Goal: Navigation & Orientation: Find specific page/section

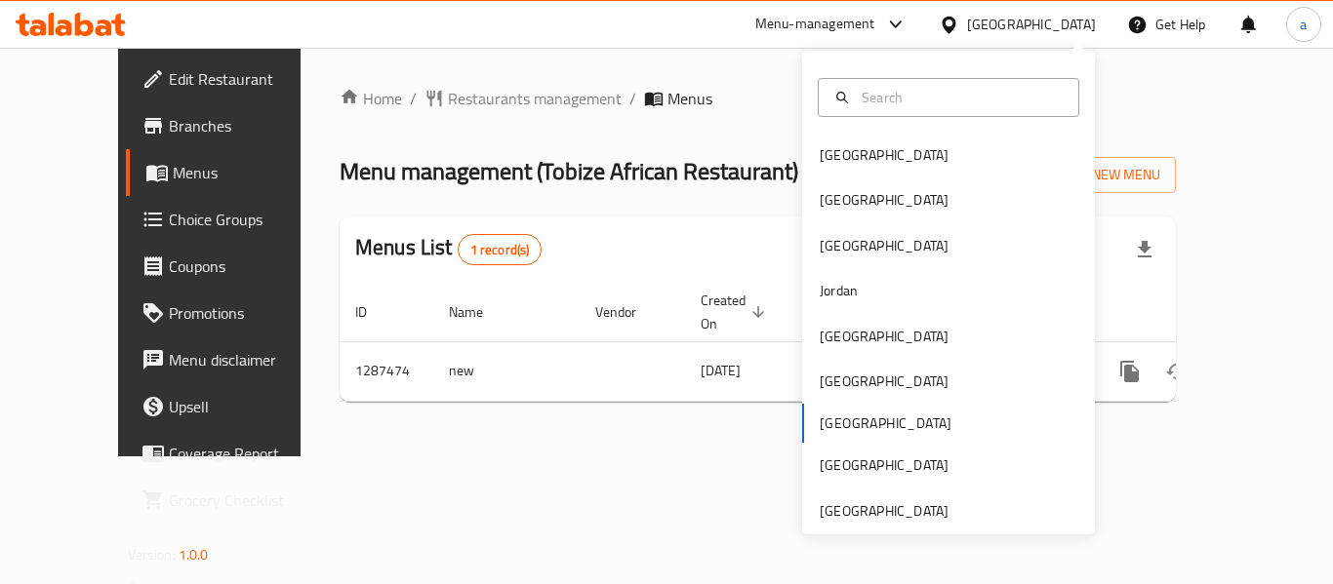
click at [875, 27] on div "Menu-management" at bounding box center [815, 24] width 120 height 23
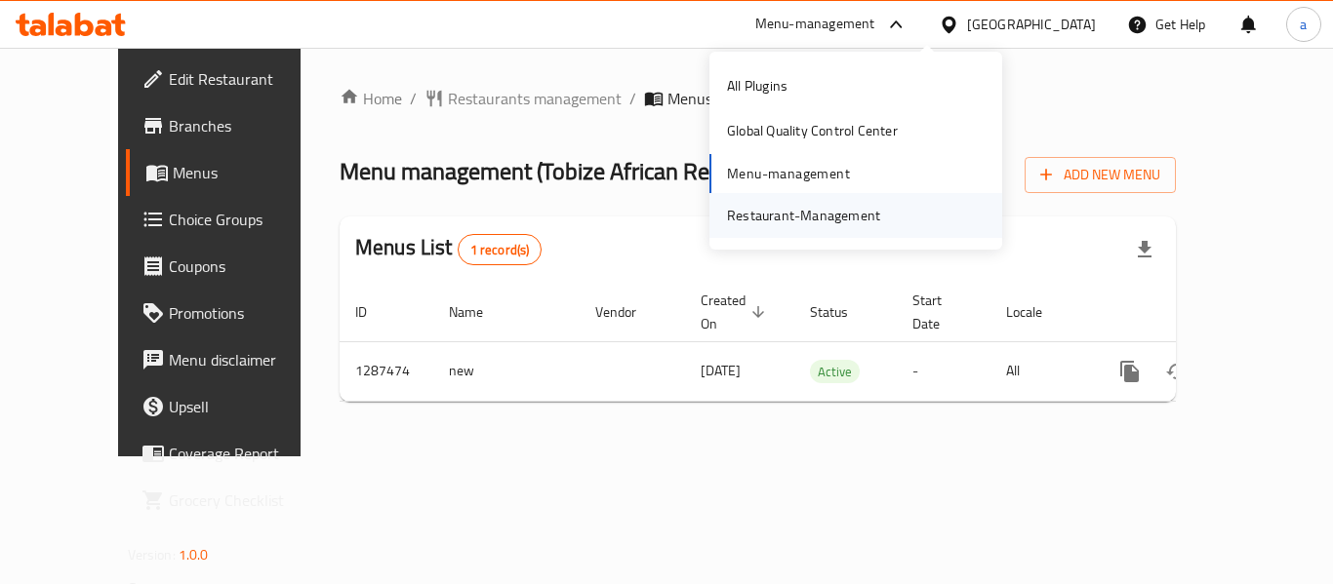
click at [807, 220] on div "Restaurant-Management" at bounding box center [803, 215] width 153 height 21
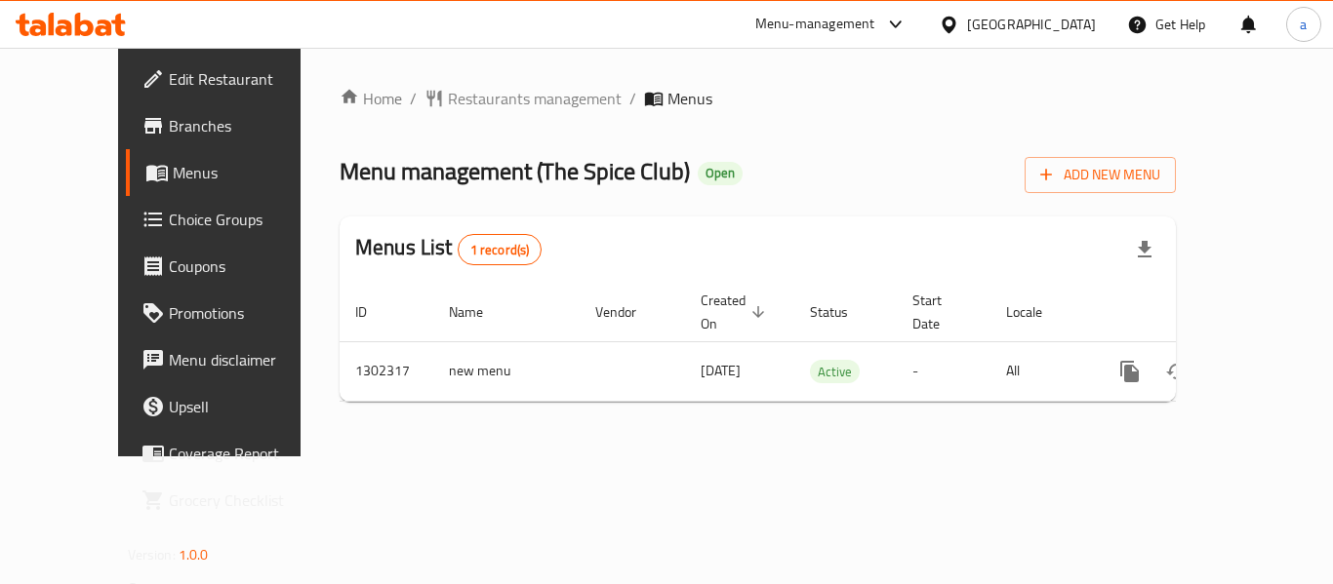
click at [1091, 20] on div "[GEOGRAPHIC_DATA]" at bounding box center [1031, 24] width 129 height 21
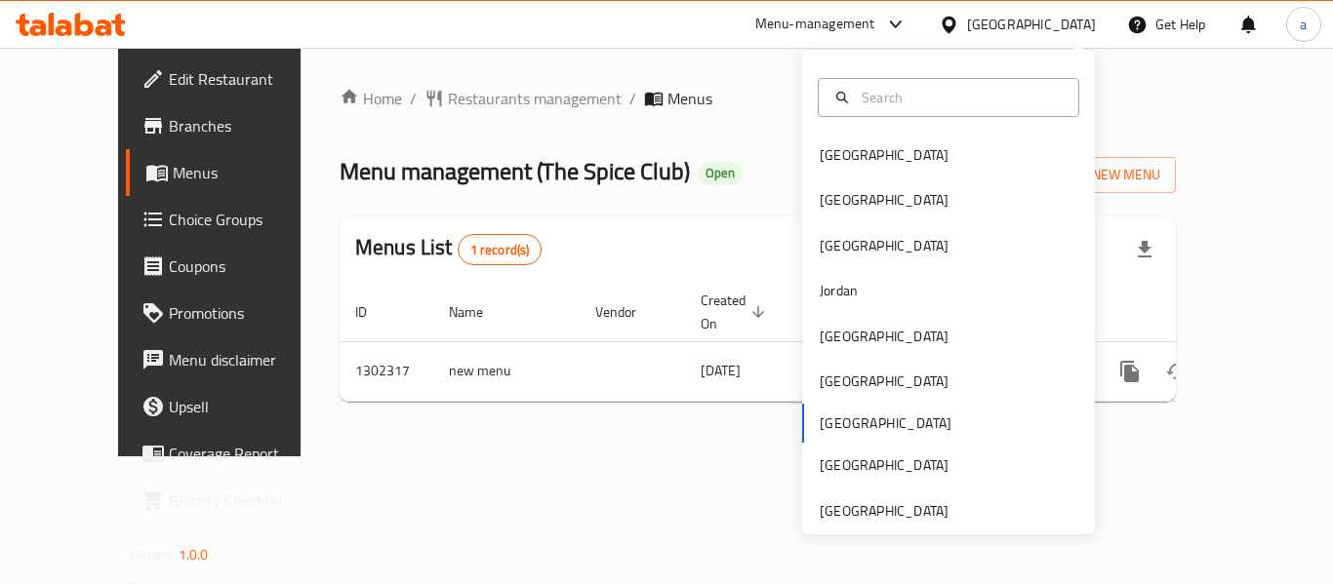
click at [875, 30] on div "Menu-management" at bounding box center [815, 24] width 120 height 23
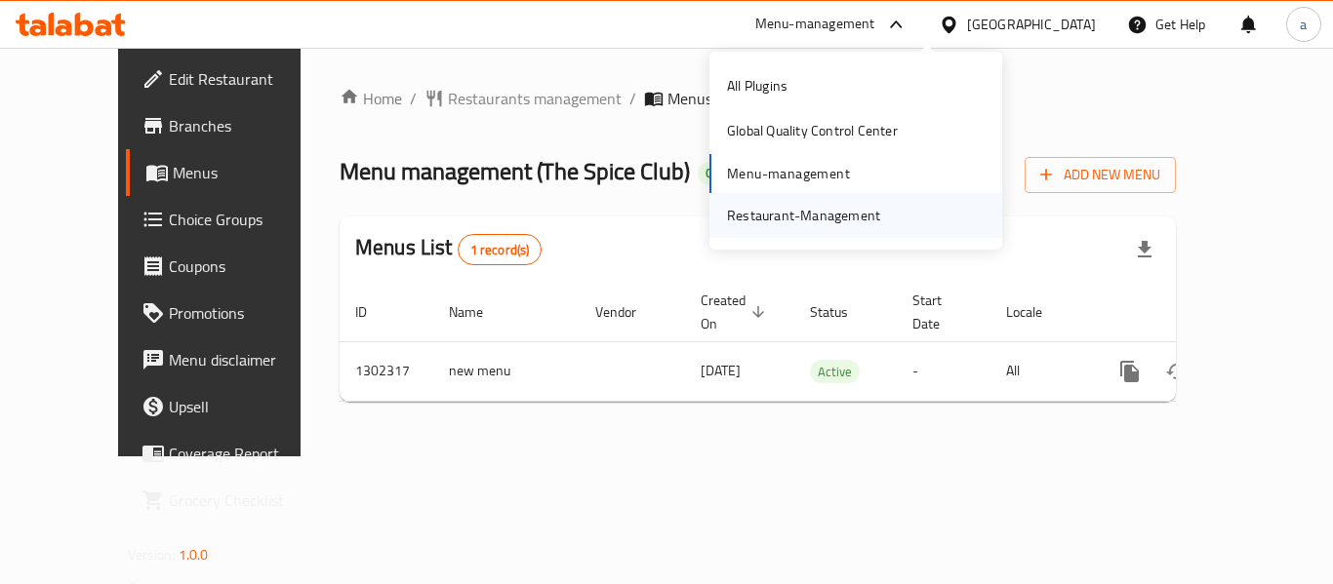
click at [824, 211] on div "Restaurant-Management" at bounding box center [803, 215] width 153 height 21
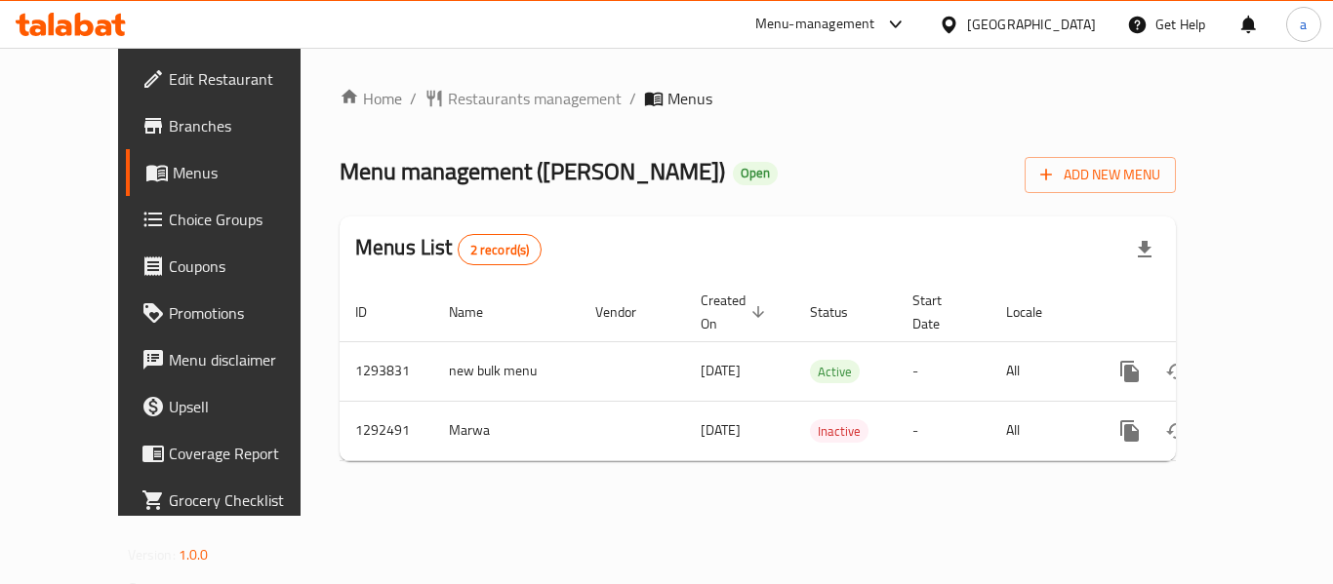
click at [967, 14] on div at bounding box center [952, 24] width 28 height 21
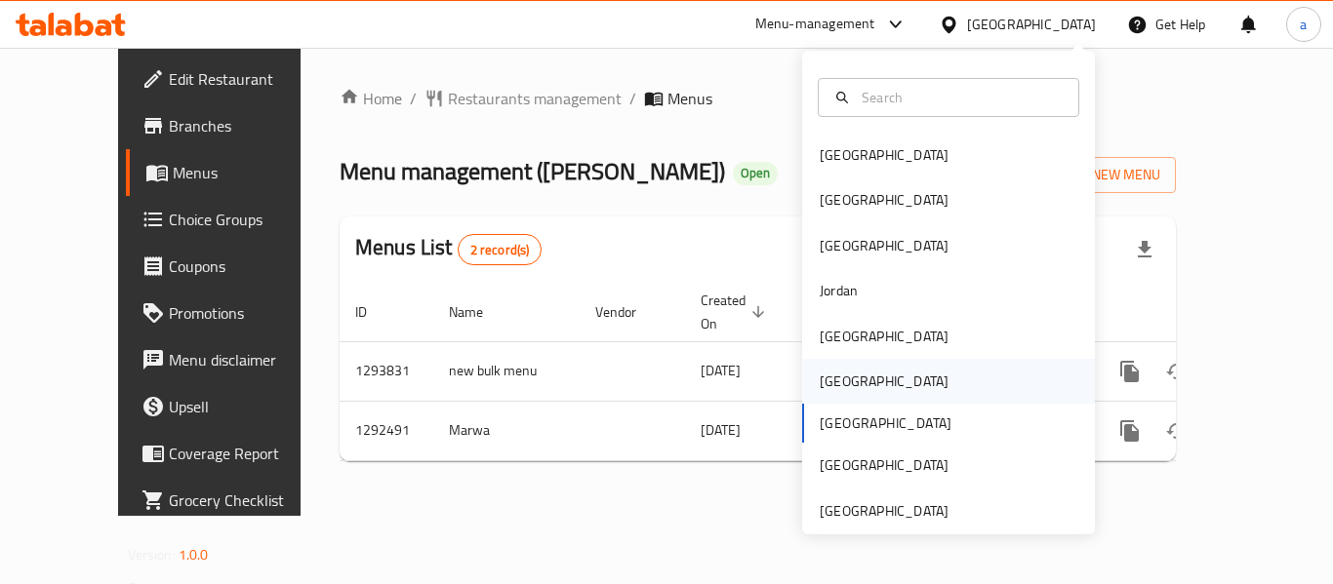
click at [866, 385] on div "[GEOGRAPHIC_DATA]" at bounding box center [948, 381] width 293 height 45
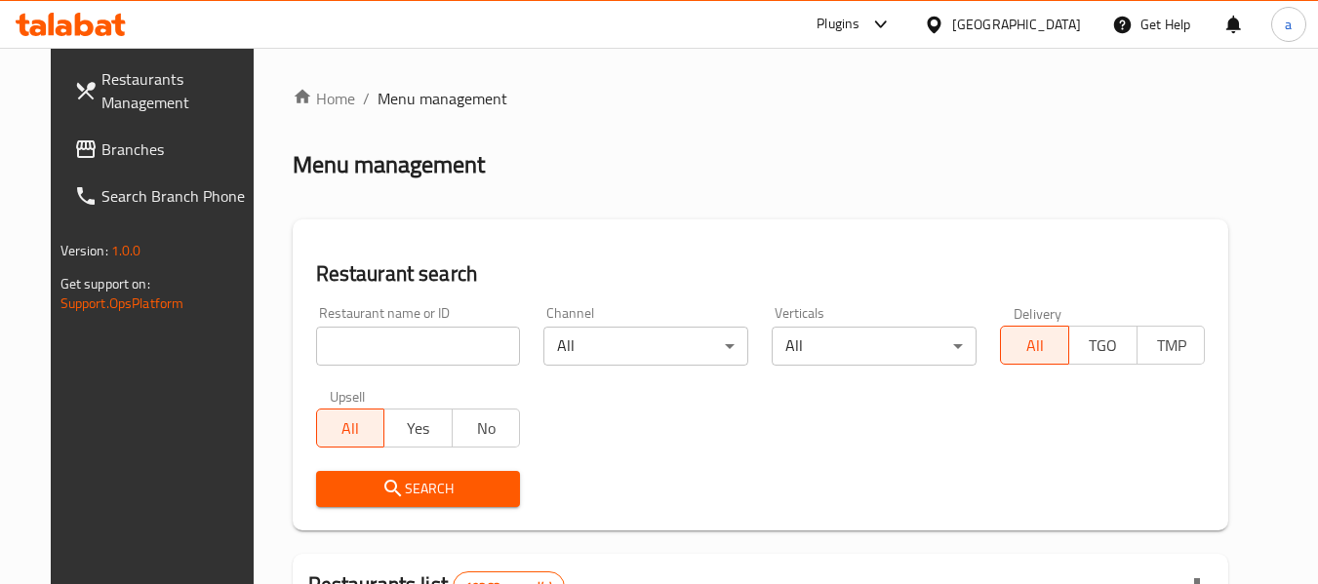
click at [101, 144] on span "Branches" at bounding box center [178, 149] width 154 height 23
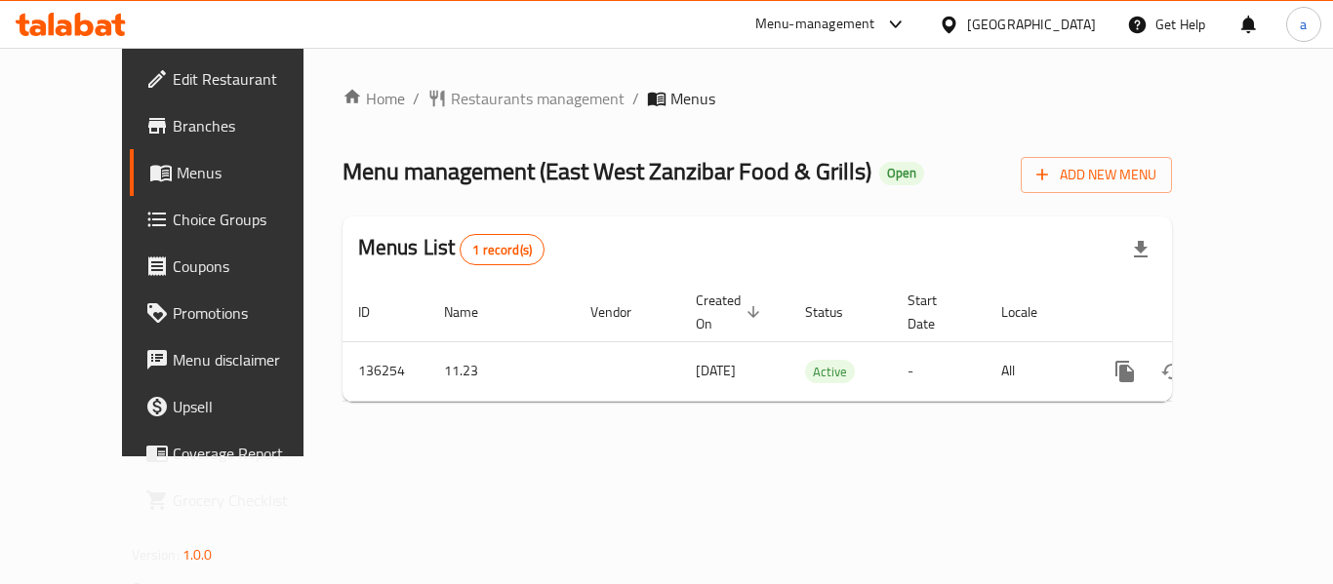
click at [1059, 17] on div "[GEOGRAPHIC_DATA]" at bounding box center [1031, 24] width 129 height 21
click at [686, 53] on div "Home / Restaurants management / Menus Menu management ( East West Zanzibar Food…" at bounding box center [757, 252] width 908 height 409
click at [875, 22] on div "Menu-management" at bounding box center [815, 24] width 120 height 23
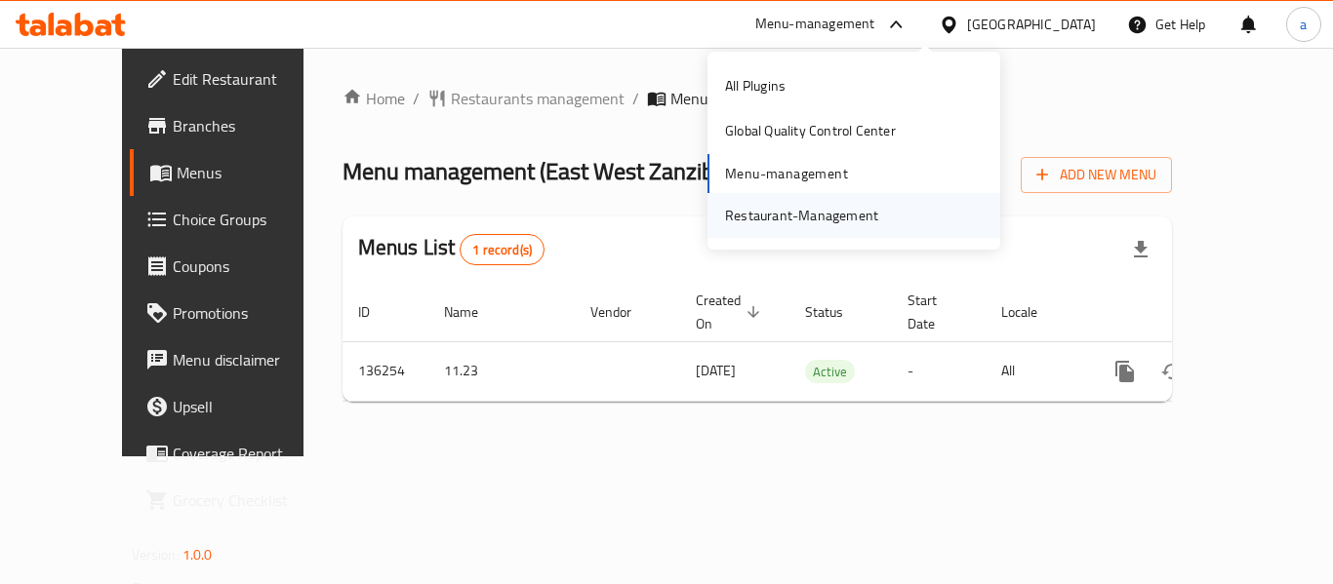
click at [815, 213] on div "Restaurant-Management" at bounding box center [801, 215] width 153 height 21
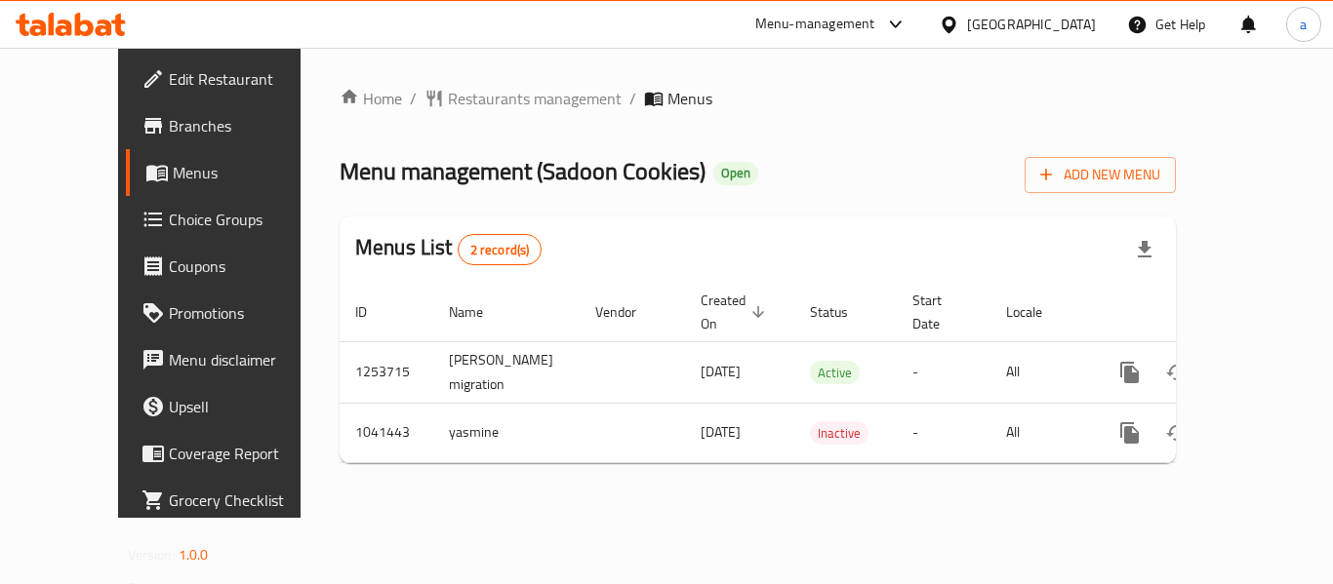
click at [1082, 18] on div "[GEOGRAPHIC_DATA]" at bounding box center [1031, 24] width 129 height 21
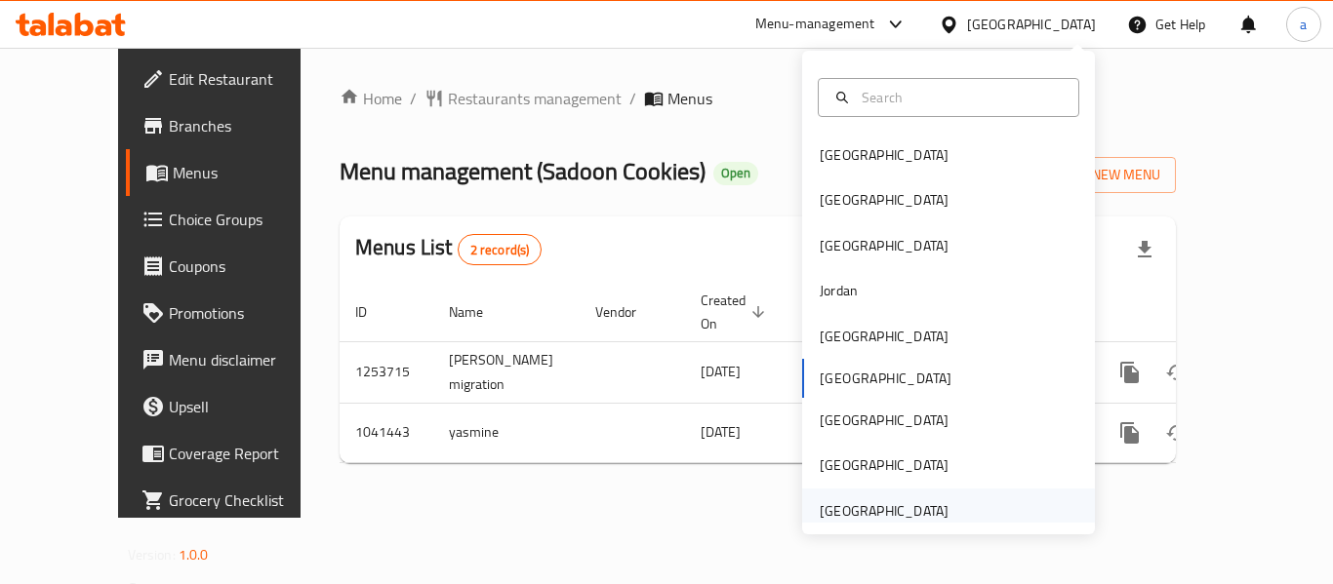
click at [898, 520] on div "[GEOGRAPHIC_DATA]" at bounding box center [883, 510] width 129 height 21
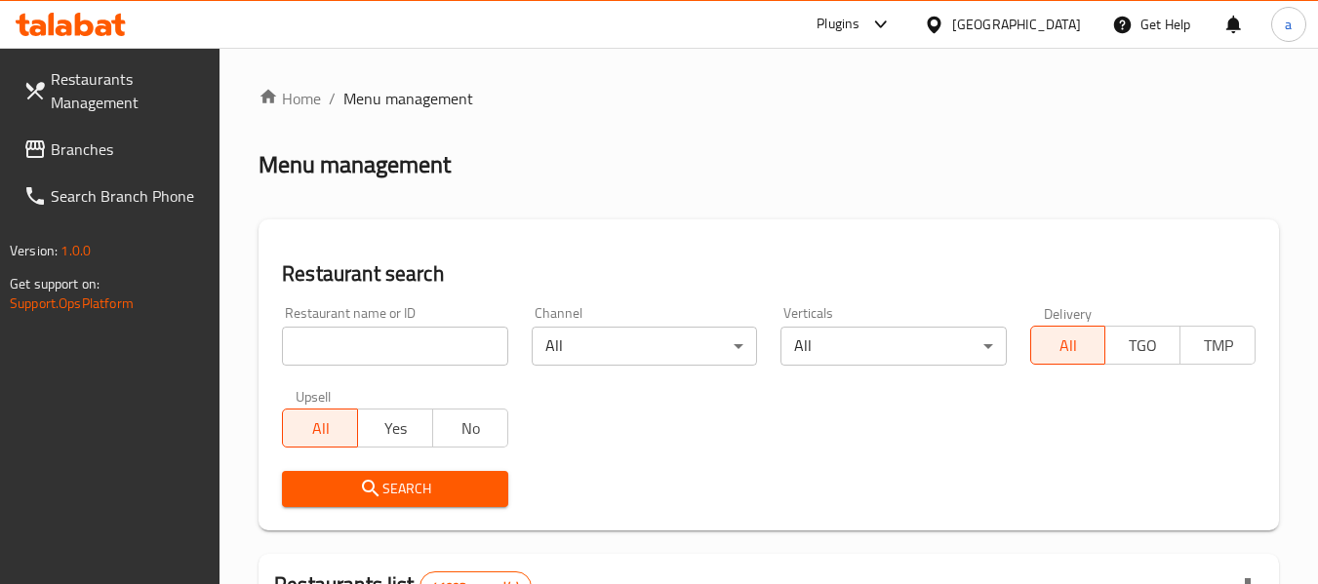
click at [97, 131] on link "Branches" at bounding box center [114, 149] width 213 height 47
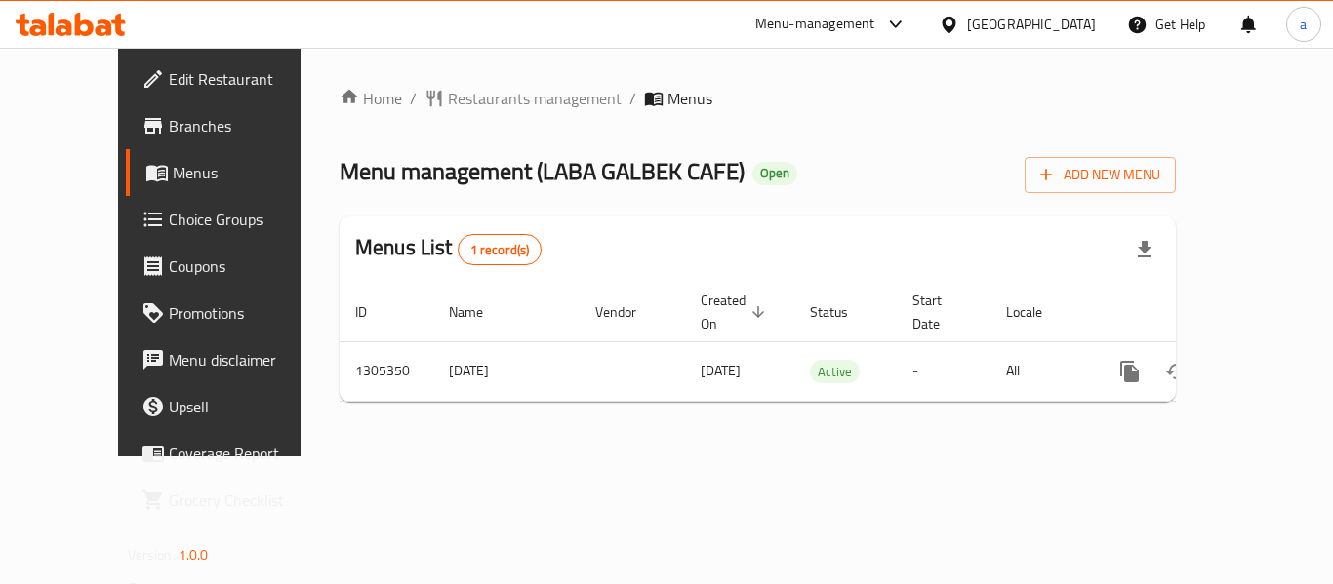
click at [1046, 31] on div "[GEOGRAPHIC_DATA]" at bounding box center [1031, 24] width 129 height 21
click at [762, 62] on div "Home / Restaurants management / Menus Menu management ( LABA GALBEK CAFE ) Open…" at bounding box center [757, 252] width 914 height 409
click at [809, 23] on div "Menu-management" at bounding box center [815, 24] width 120 height 23
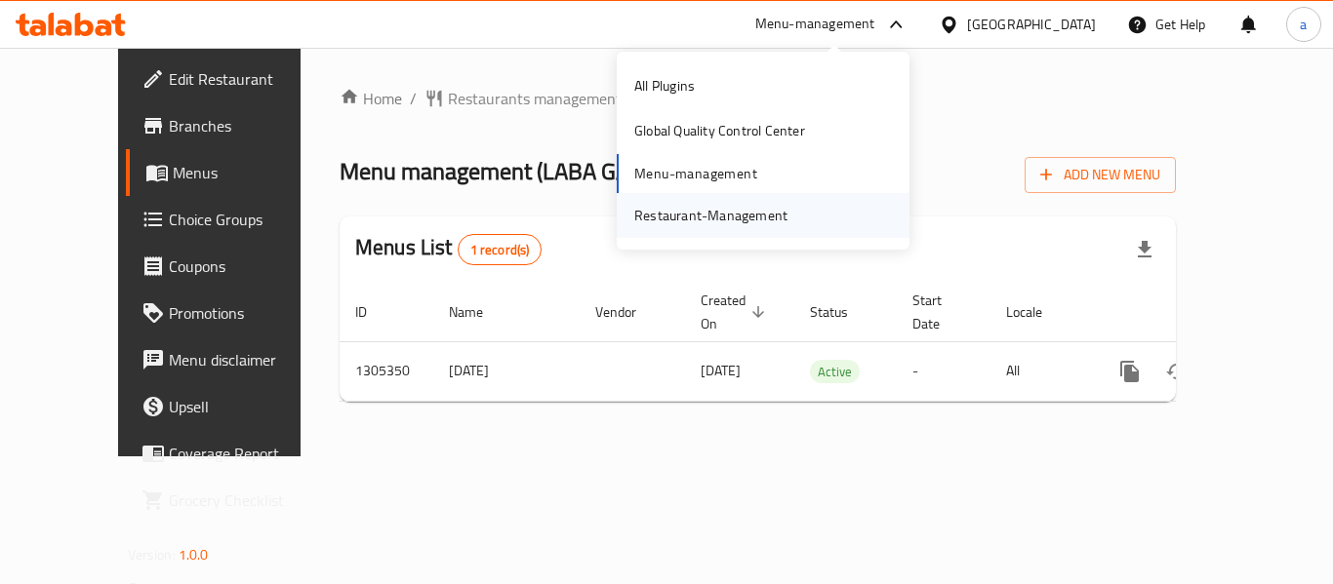
click at [718, 221] on div "Restaurant-Management" at bounding box center [710, 215] width 153 height 21
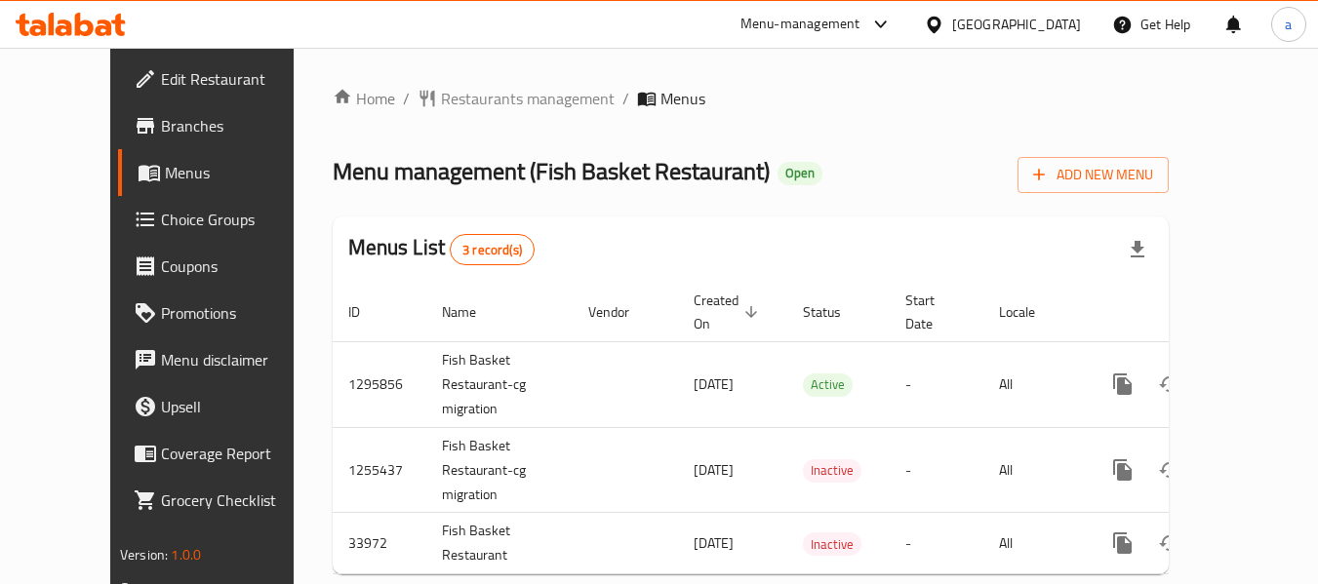
click at [969, 14] on div "[GEOGRAPHIC_DATA]" at bounding box center [1016, 24] width 129 height 21
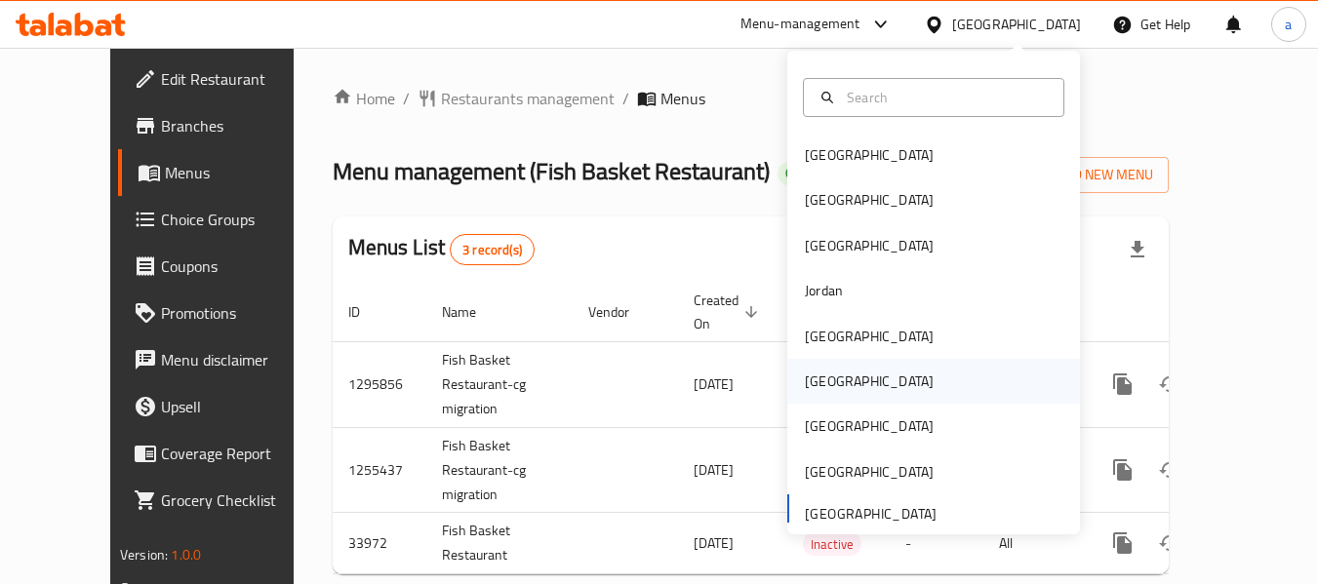
click at [830, 392] on div "[GEOGRAPHIC_DATA]" at bounding box center [869, 381] width 160 height 45
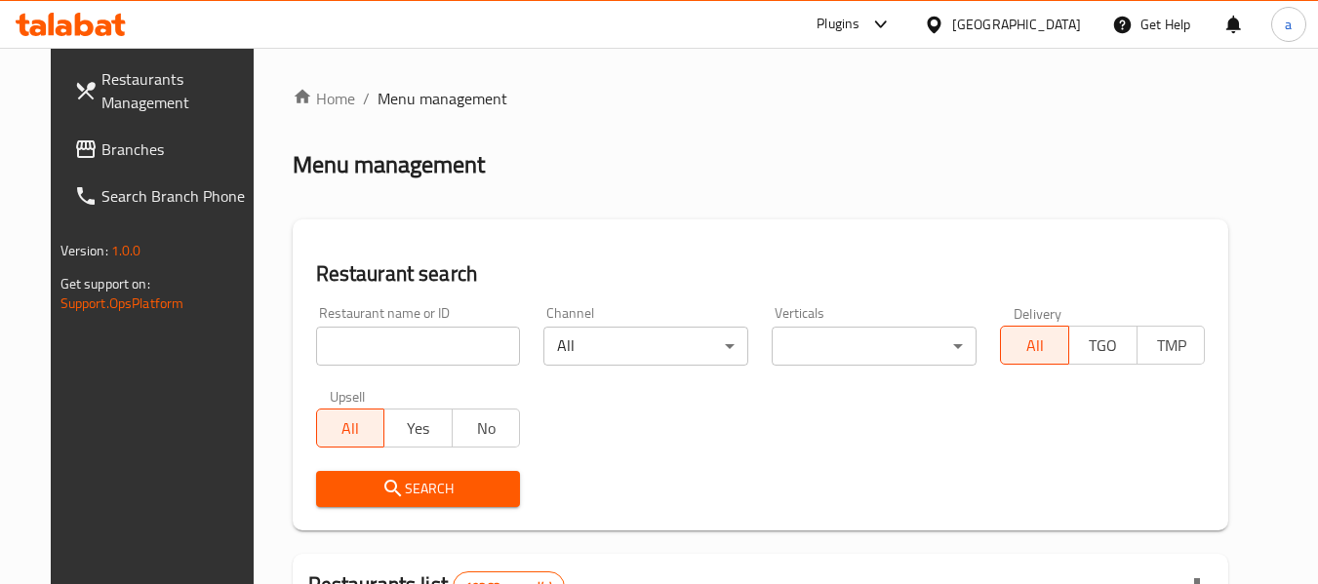
click at [101, 157] on span "Branches" at bounding box center [178, 149] width 154 height 23
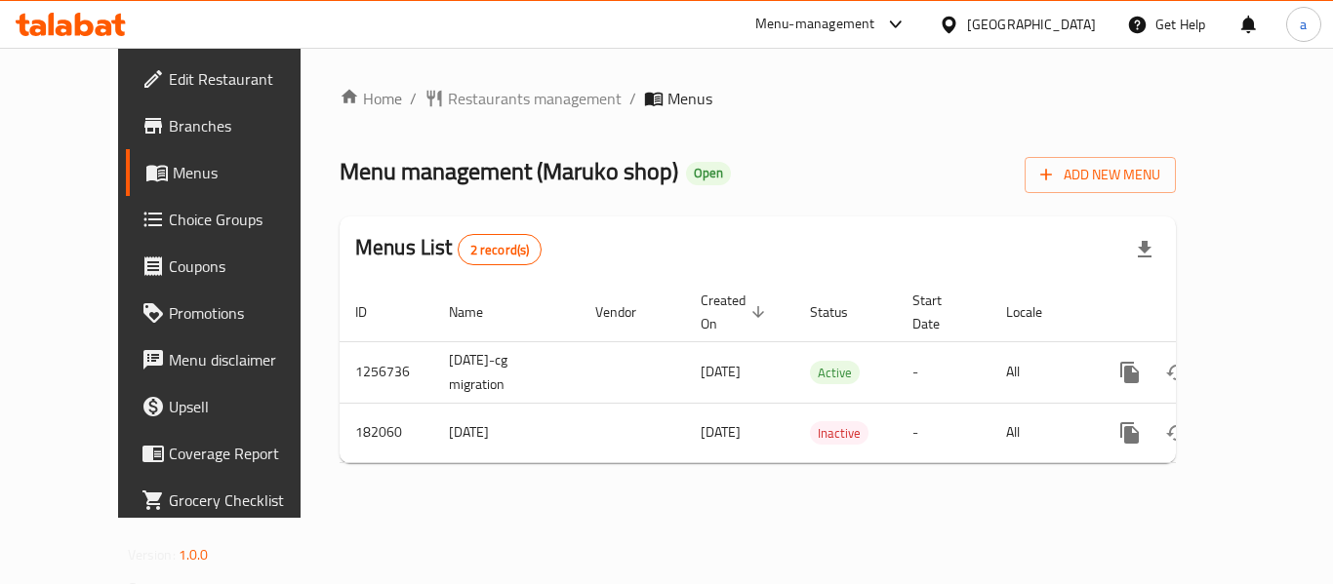
click at [967, 18] on div at bounding box center [952, 24] width 28 height 21
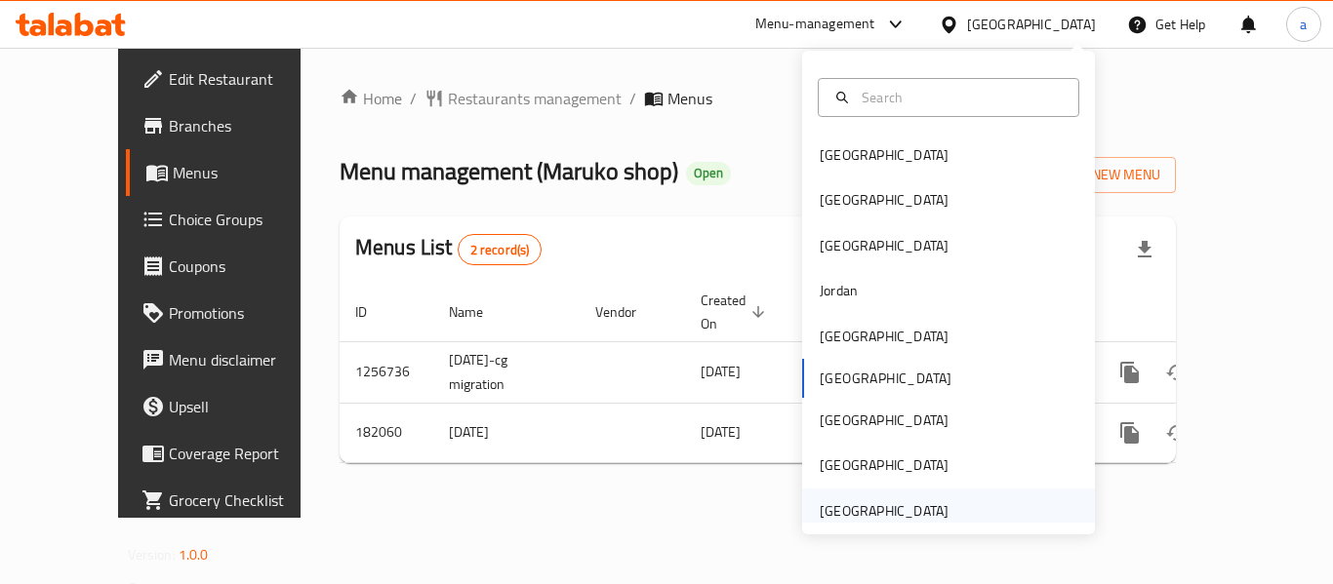
click at [860, 517] on div "[GEOGRAPHIC_DATA]" at bounding box center [883, 510] width 129 height 21
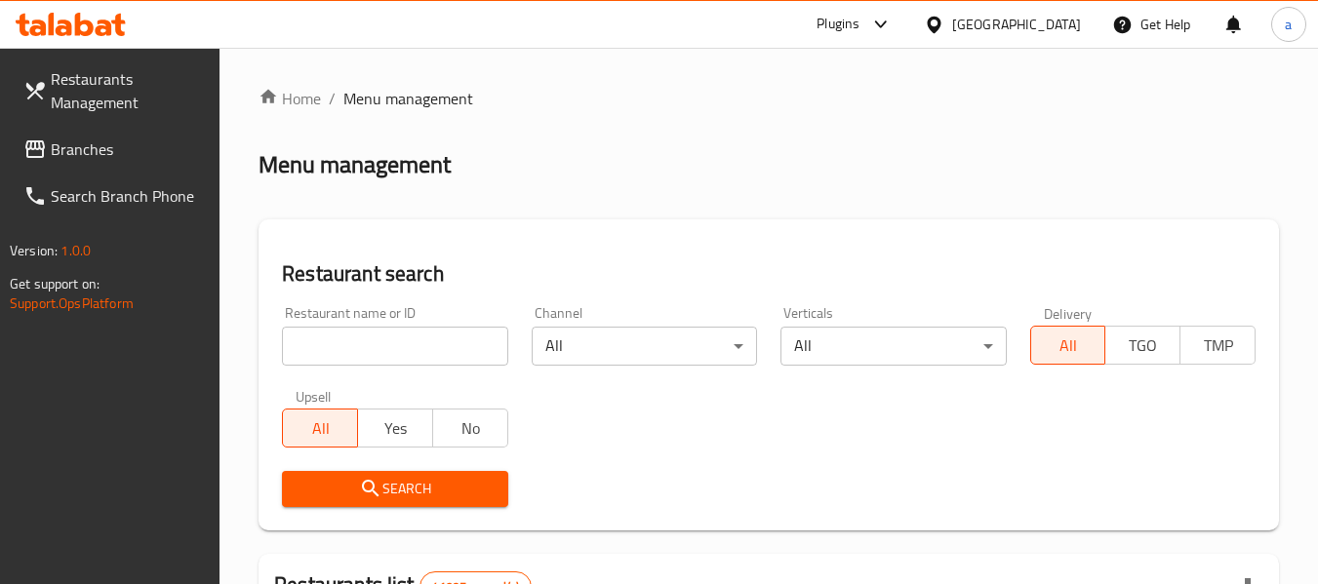
click at [53, 138] on span "Branches" at bounding box center [128, 149] width 154 height 23
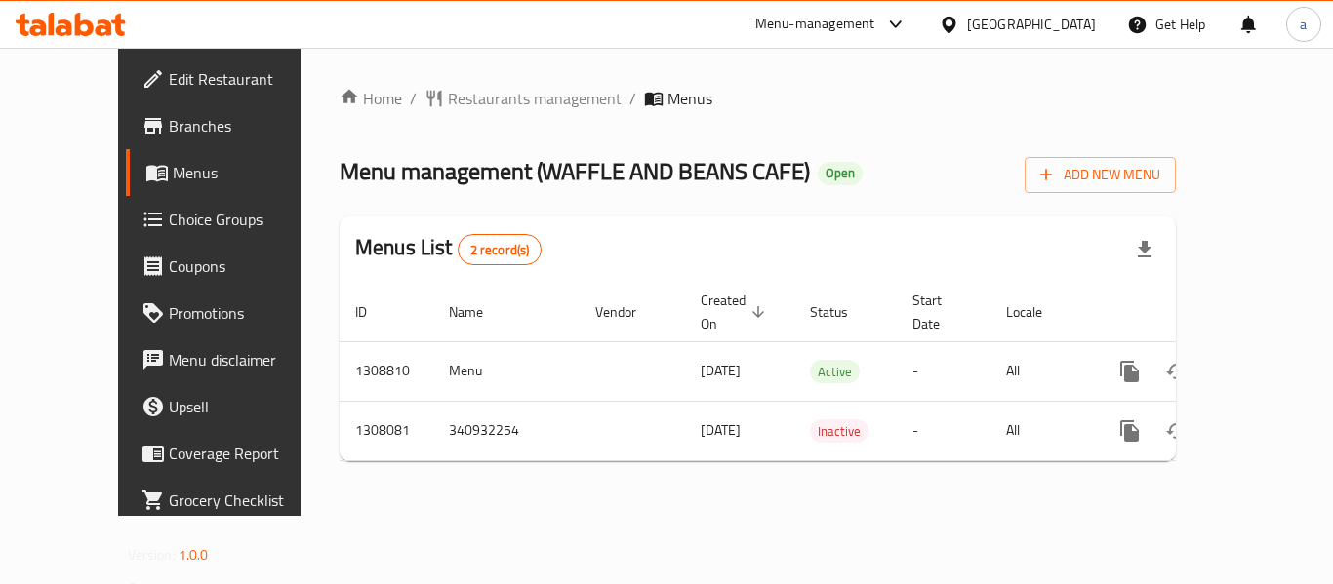
click at [1026, 18] on div "[GEOGRAPHIC_DATA]" at bounding box center [1031, 24] width 129 height 21
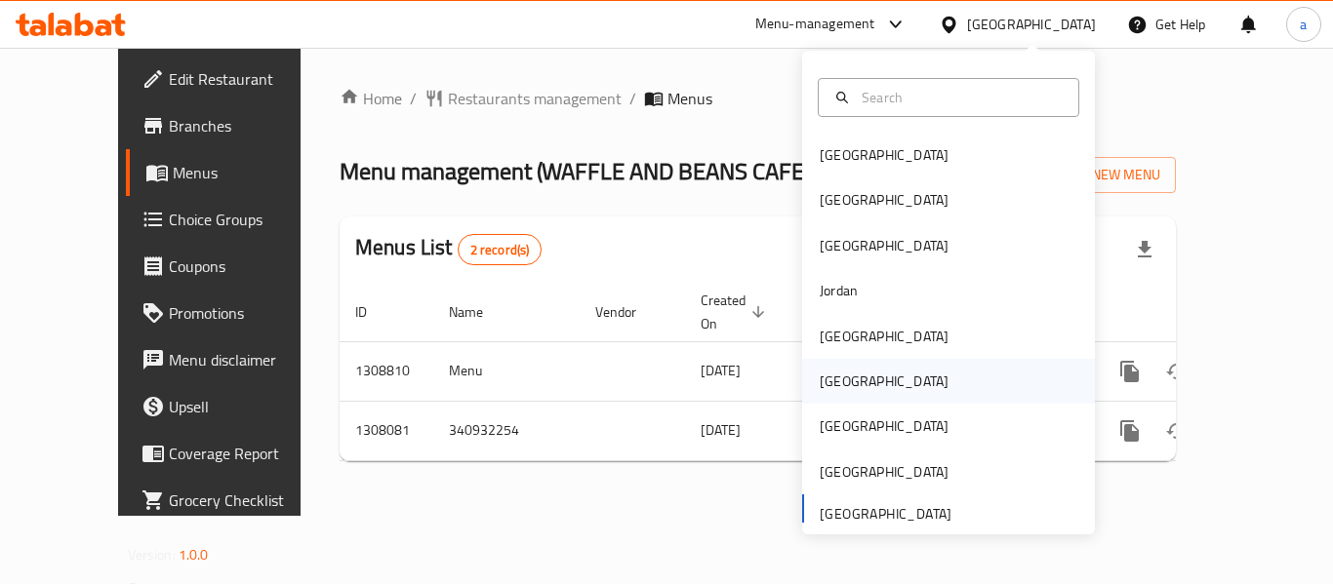
click at [830, 384] on div "[GEOGRAPHIC_DATA]" at bounding box center [883, 381] width 129 height 21
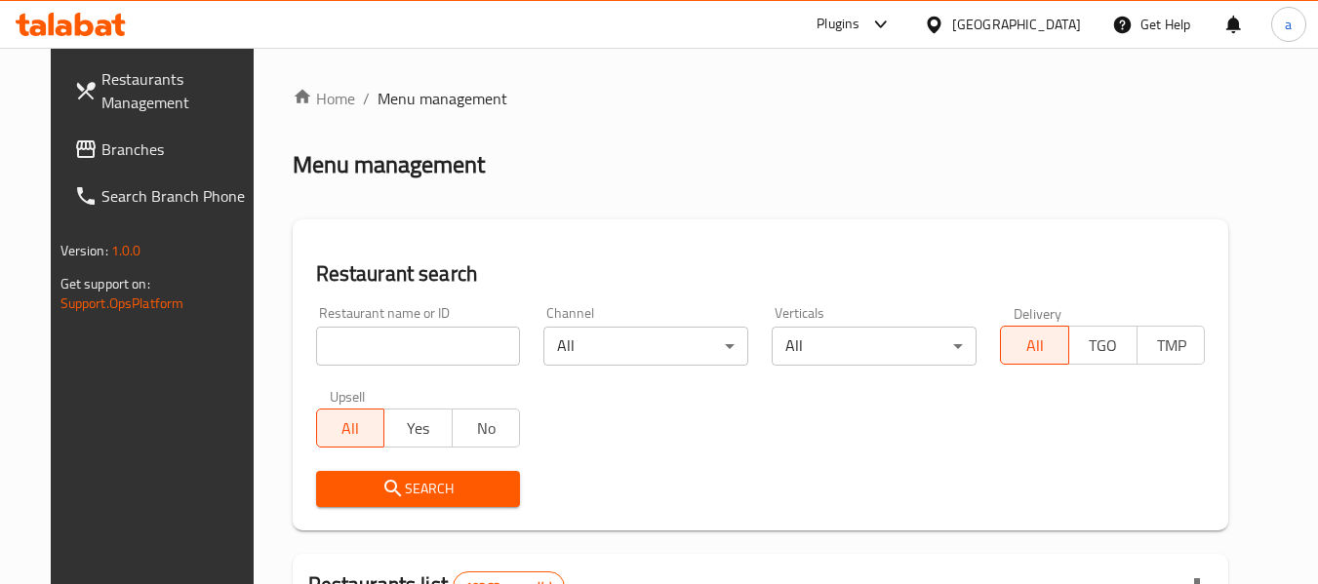
click at [101, 145] on span "Branches" at bounding box center [178, 149] width 154 height 23
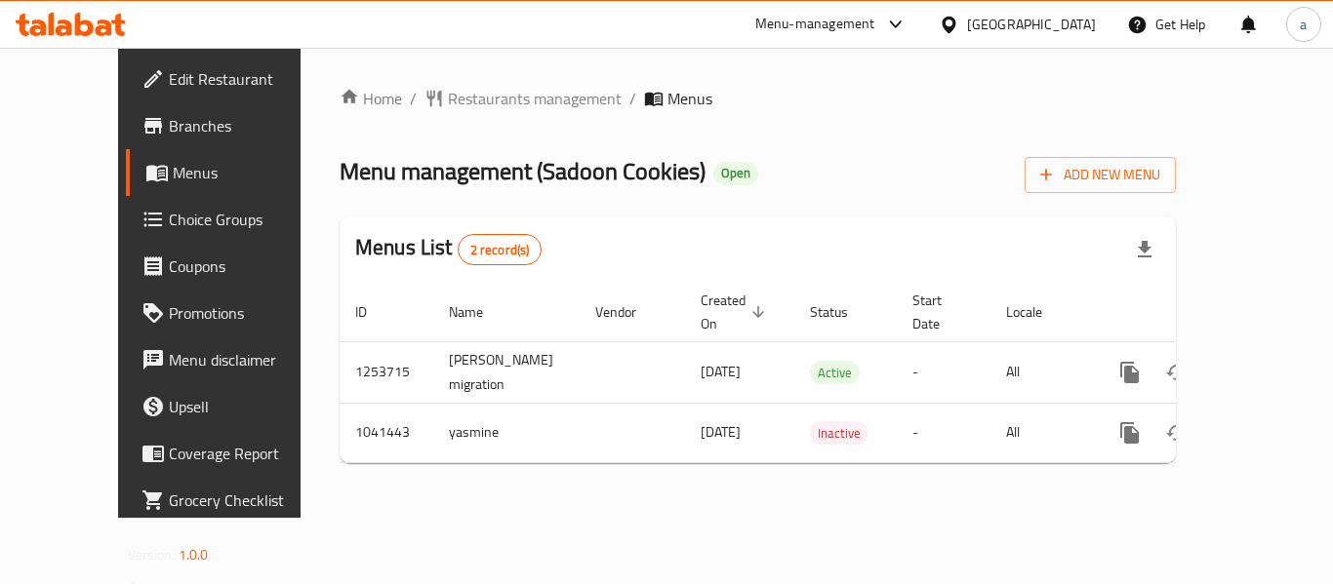
click at [1072, 30] on div "[GEOGRAPHIC_DATA]" at bounding box center [1031, 24] width 129 height 21
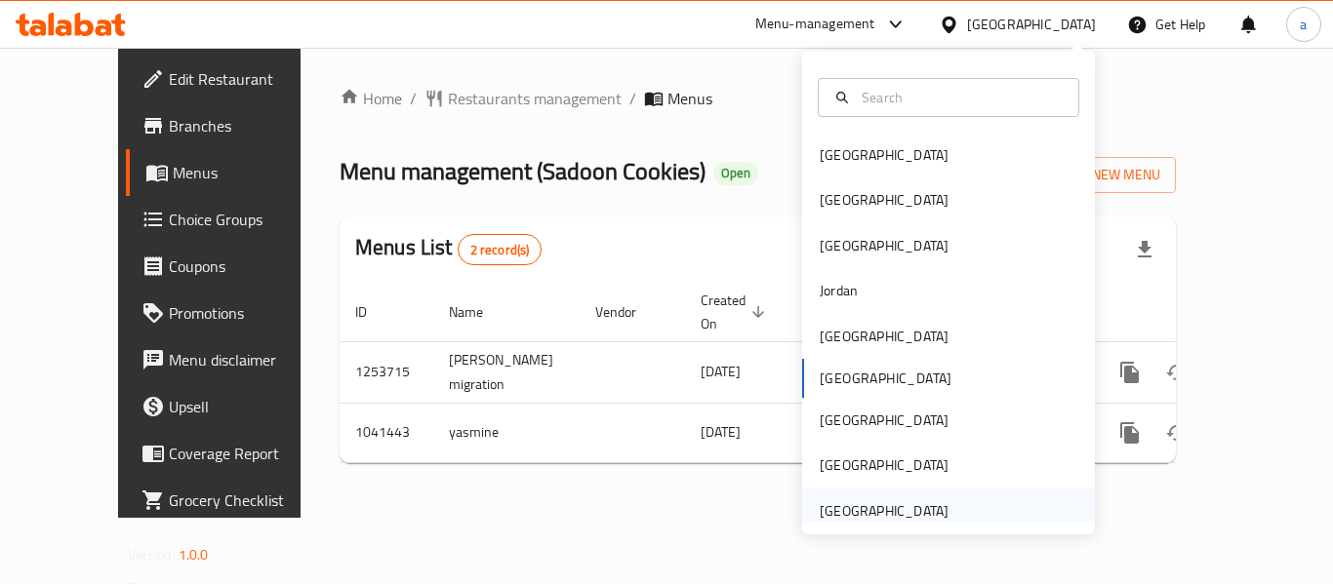
click at [909, 515] on div "[GEOGRAPHIC_DATA]" at bounding box center [883, 510] width 129 height 21
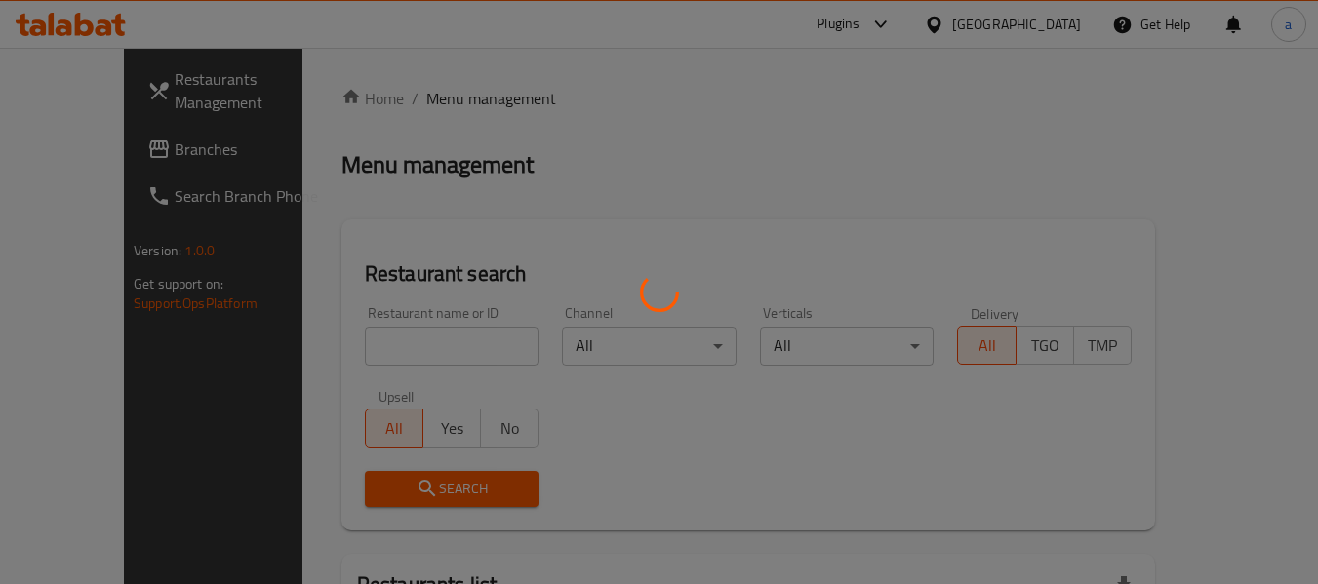
click at [97, 154] on div at bounding box center [659, 292] width 1318 height 584
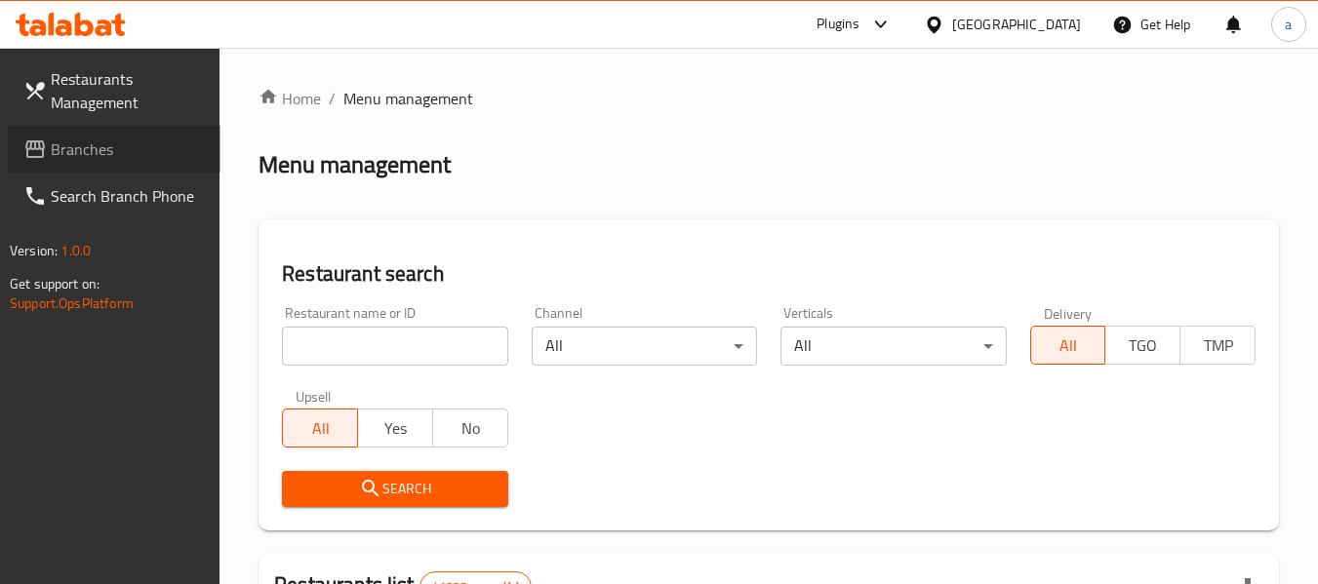
click at [97, 153] on span "Branches" at bounding box center [128, 149] width 154 height 23
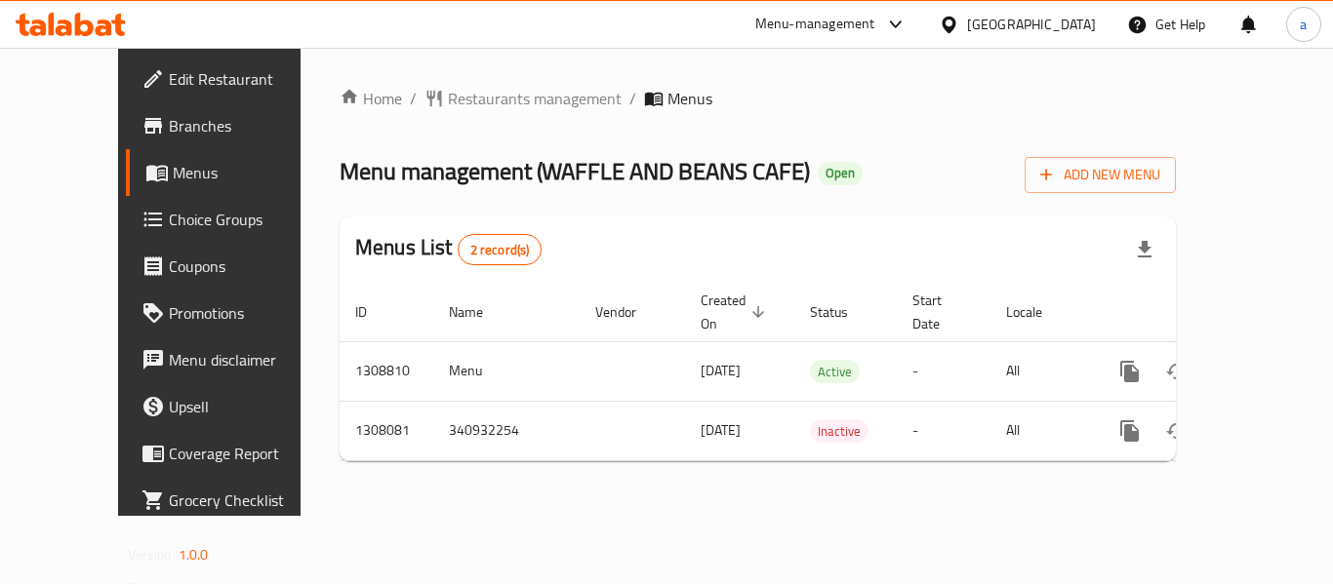
click at [1056, 25] on div "[GEOGRAPHIC_DATA]" at bounding box center [1031, 24] width 129 height 21
drag, startPoint x: 698, startPoint y: 86, endPoint x: 816, endPoint y: 42, distance: 125.0
click at [698, 85] on div "Home / Restaurants management / Menus Menu management ( WAFFLE AND BEANS CAFE )…" at bounding box center [757, 282] width 914 height 468
click at [821, 17] on div "Menu-management" at bounding box center [815, 24] width 120 height 23
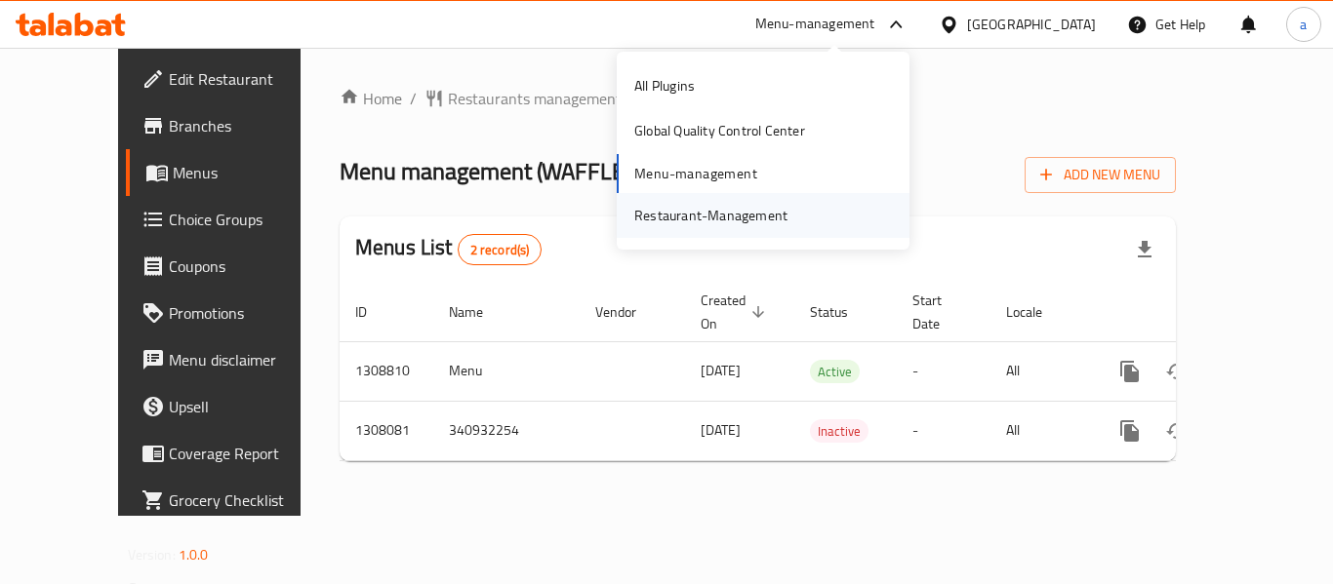
click at [729, 209] on div "Restaurant-Management" at bounding box center [710, 215] width 153 height 21
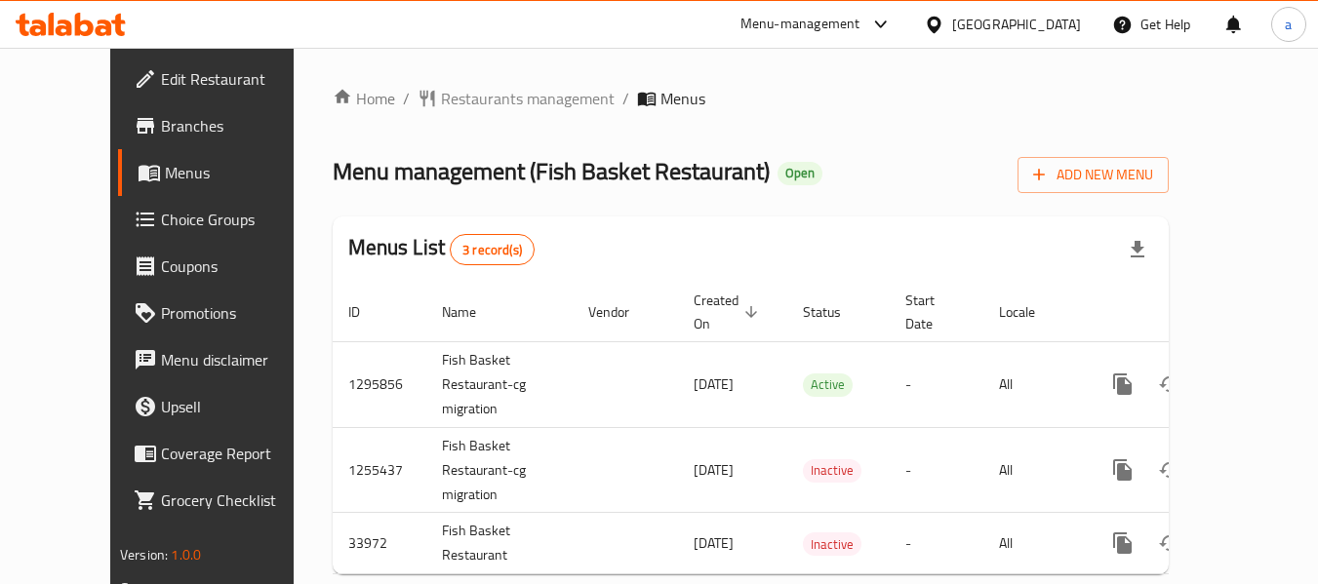
click at [1002, 30] on div "[GEOGRAPHIC_DATA]" at bounding box center [1016, 24] width 129 height 21
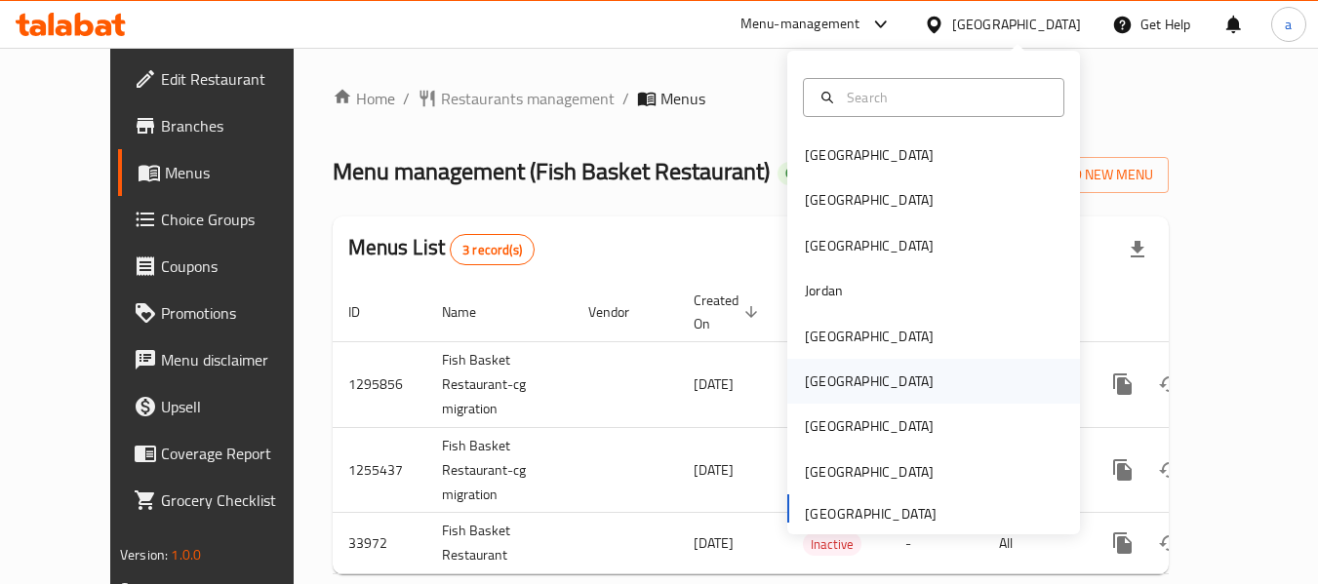
click at [836, 388] on div "[GEOGRAPHIC_DATA]" at bounding box center [869, 381] width 160 height 45
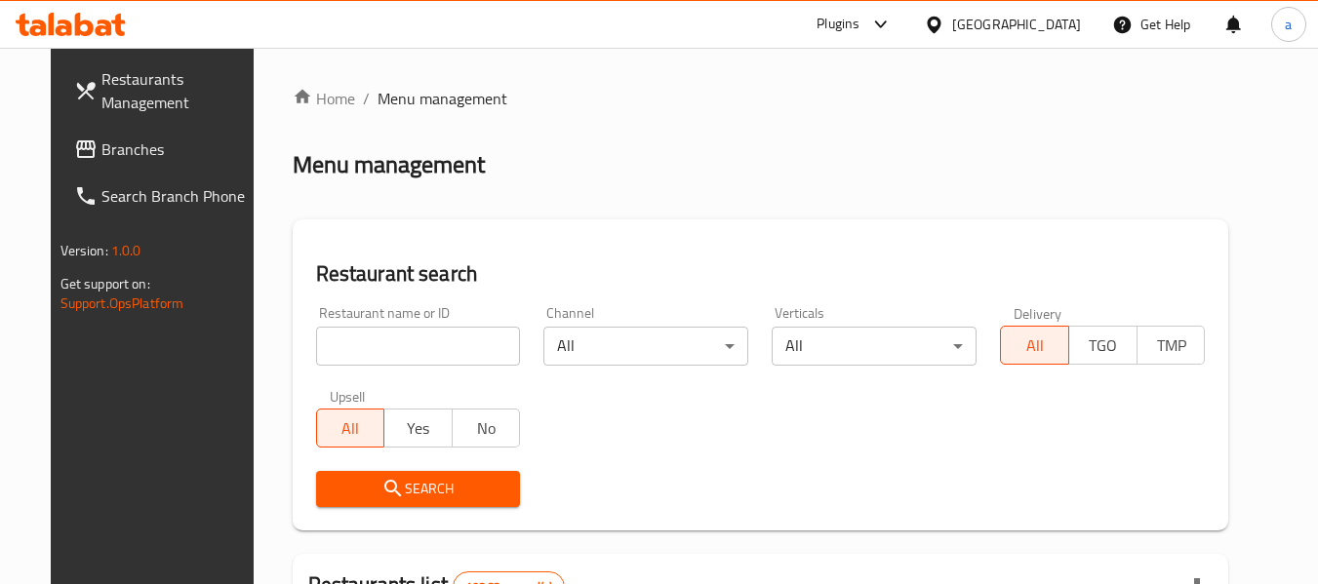
click at [101, 145] on span "Branches" at bounding box center [178, 149] width 154 height 23
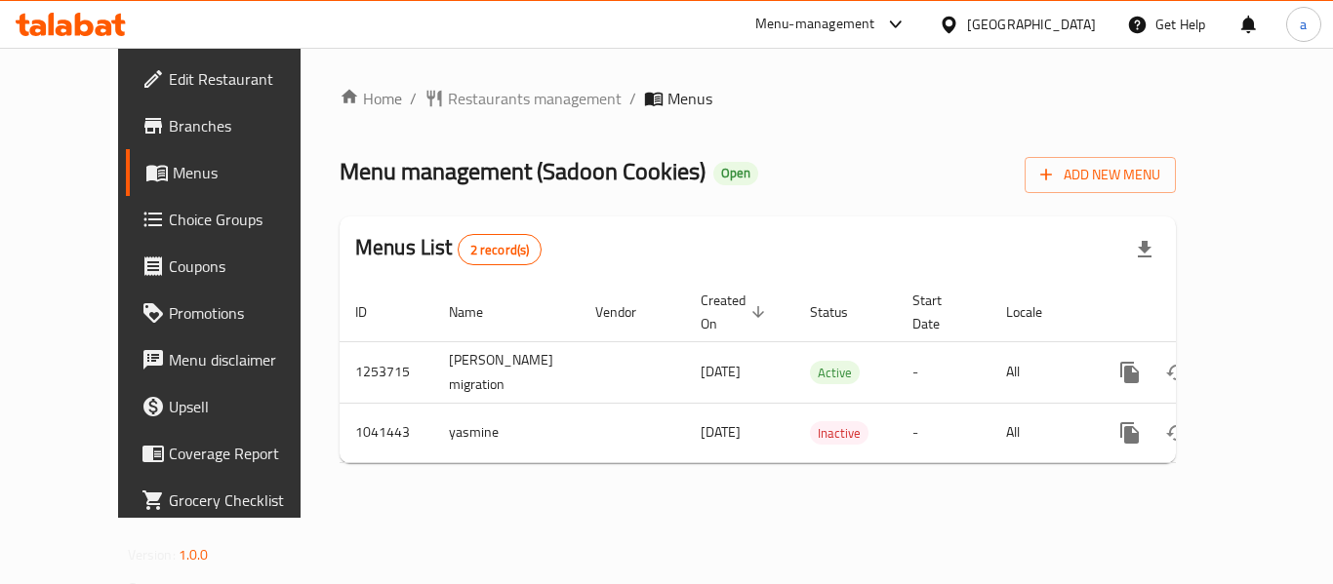
click at [1068, 26] on div "[GEOGRAPHIC_DATA]" at bounding box center [1031, 24] width 129 height 21
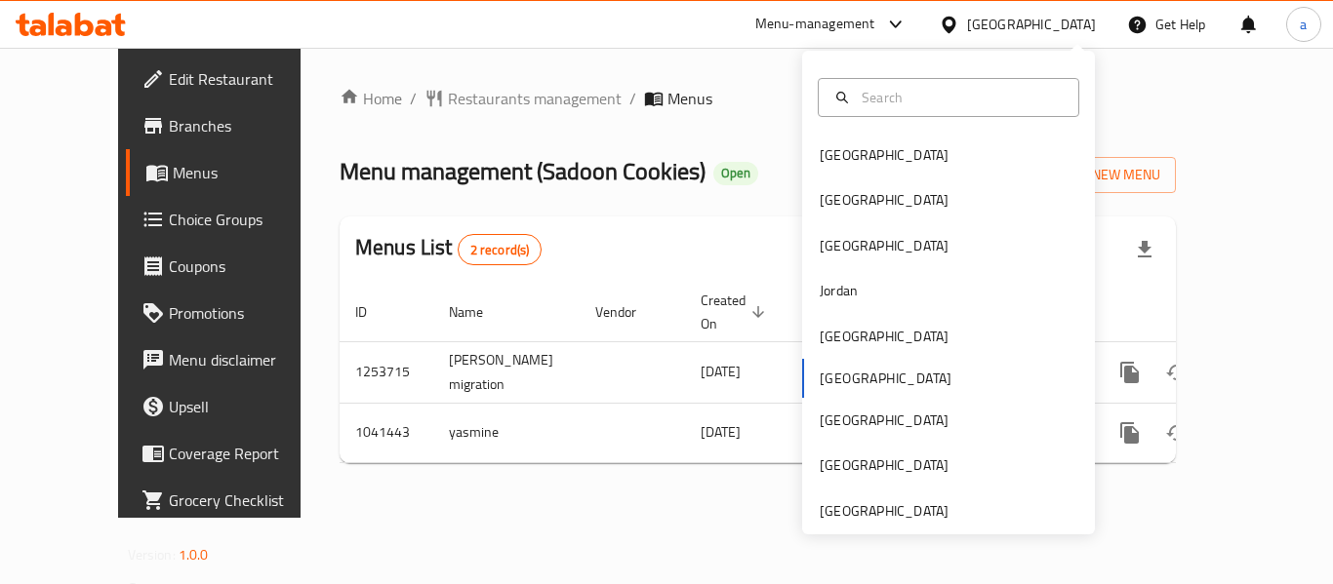
click at [753, 57] on div "Home / Restaurants management / Menus Menu management ( Sadoon Cookies ) Open A…" at bounding box center [757, 283] width 914 height 470
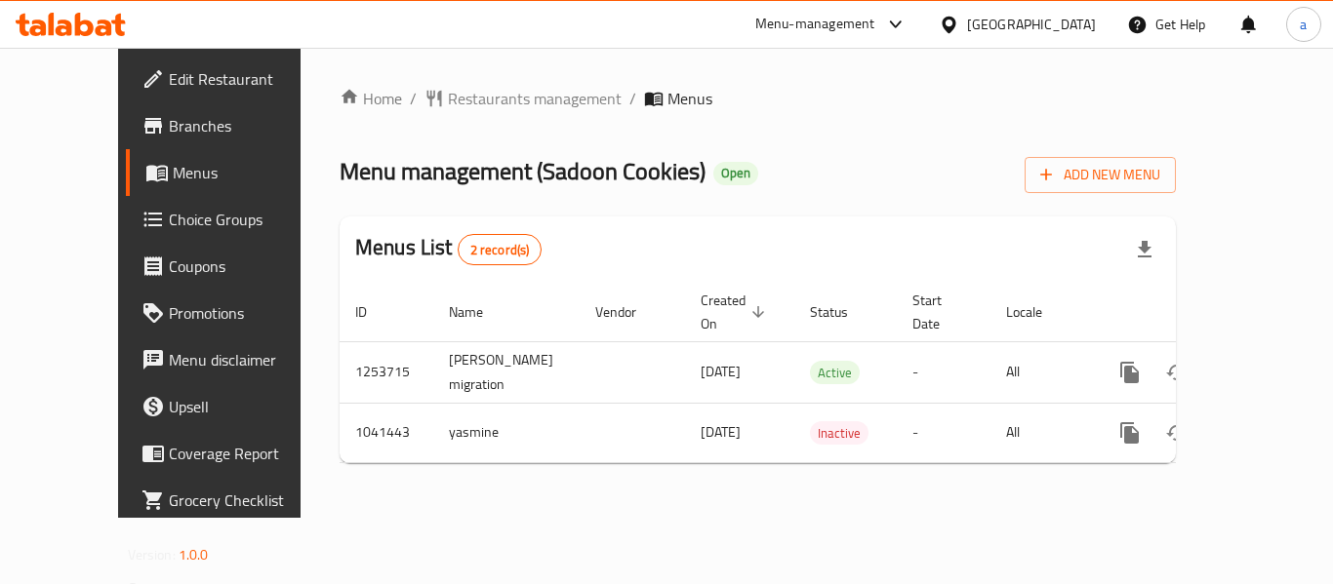
click at [875, 22] on div "Menu-management" at bounding box center [815, 24] width 120 height 23
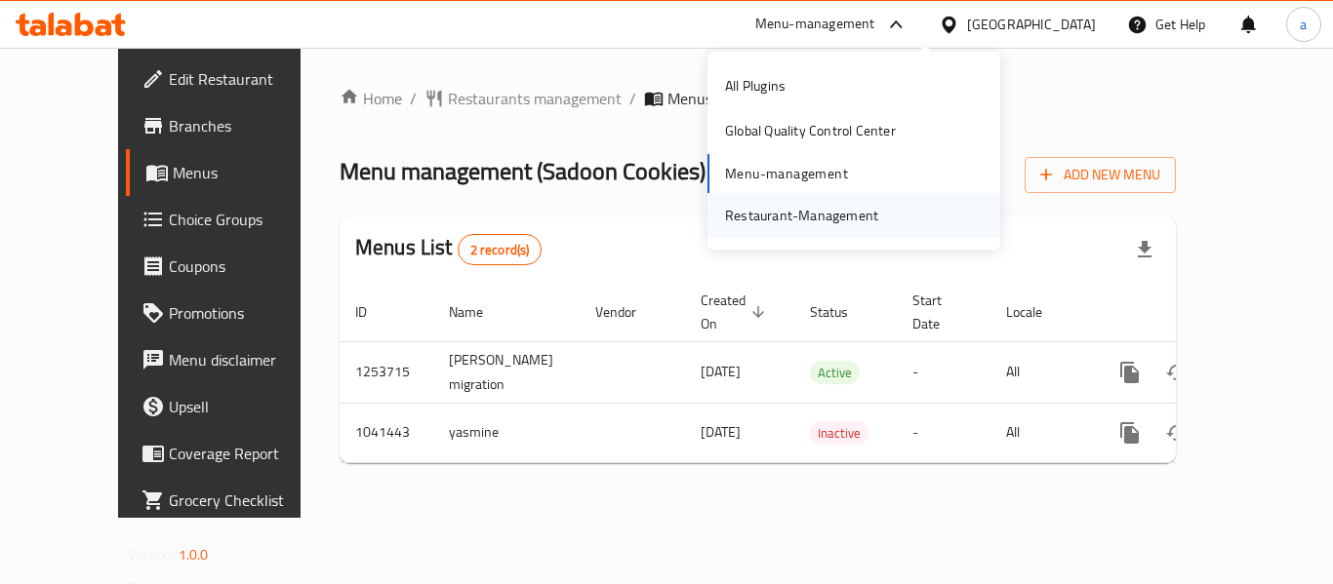
click at [810, 221] on div "Restaurant-Management" at bounding box center [801, 215] width 153 height 21
